Goal: Transaction & Acquisition: Purchase product/service

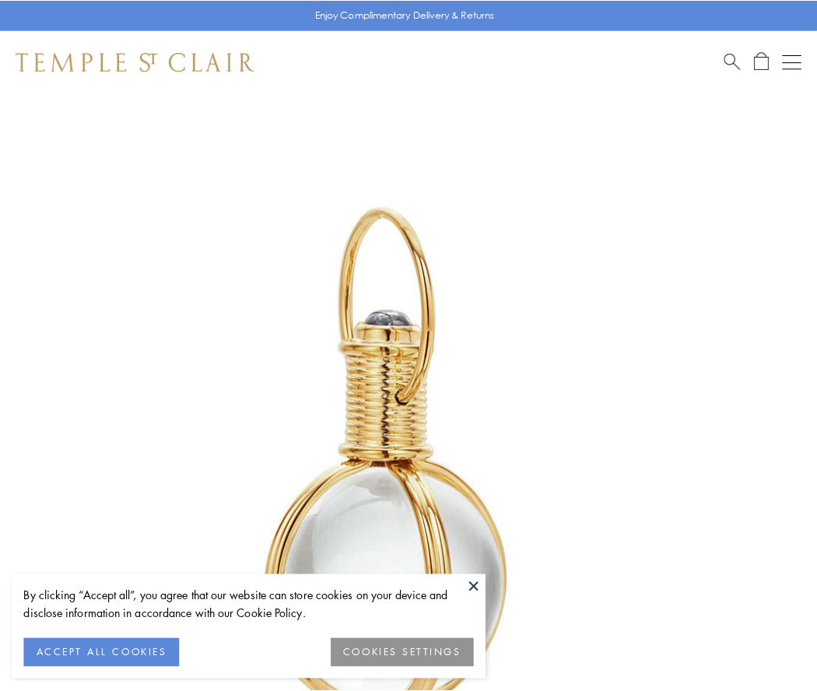
scroll to position [406, 0]
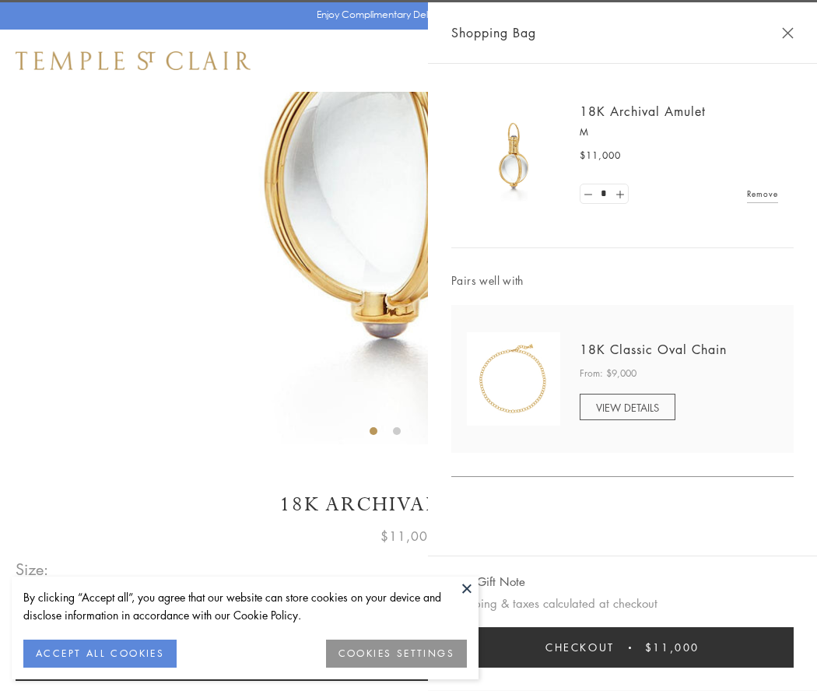
click at [622, 647] on button "Checkout $11,000" at bounding box center [622, 647] width 342 height 40
